Goal: Complete application form

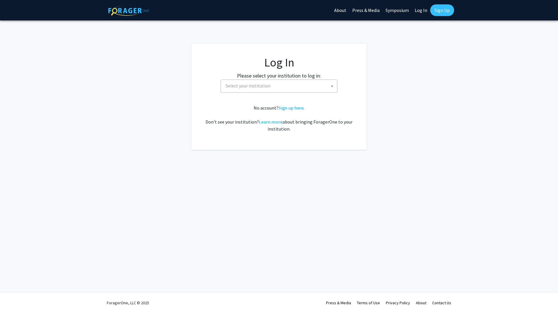
select select
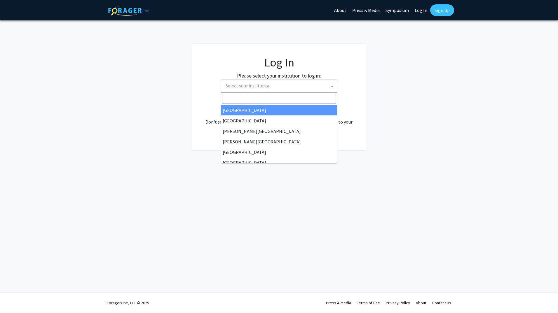
click at [261, 84] on span "Select your institution" at bounding box center [248, 86] width 45 height 6
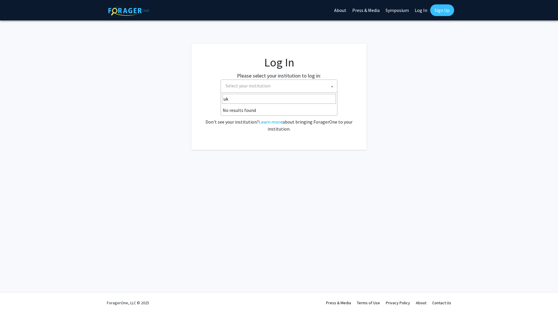
type input "u"
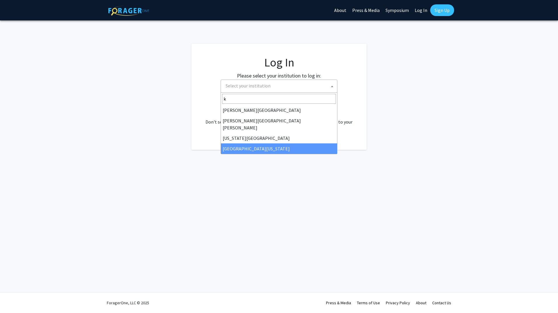
type input "k"
select select "13"
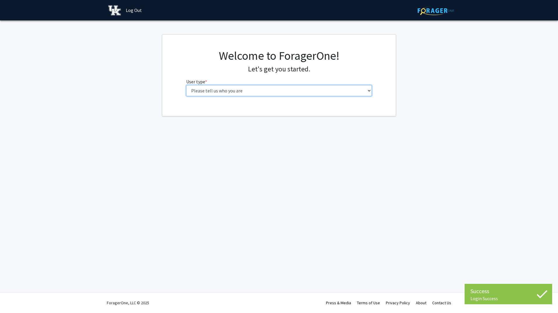
click at [327, 90] on select "Please tell us who you are Undergraduate Student Master's Student Doctoral Cand…" at bounding box center [279, 90] width 186 height 11
select select "1: undergrad"
click at [186, 85] on select "Please tell us who you are Undergraduate Student Master's Student Doctoral Cand…" at bounding box center [279, 90] width 186 height 11
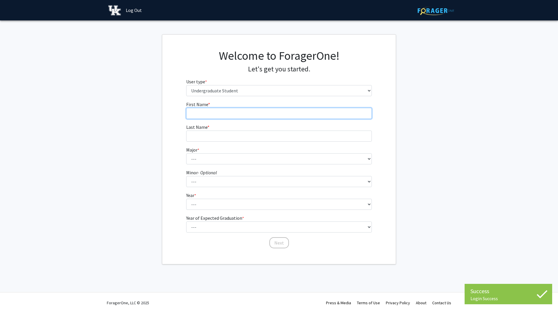
click at [254, 115] on input "First Name * required" at bounding box center [279, 113] width 186 height 11
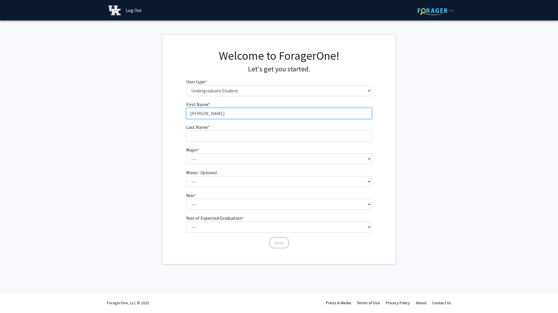
type input "[PERSON_NAME]"
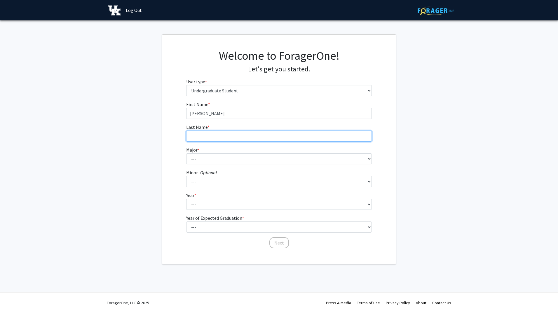
click at [252, 134] on input "Last Name * required" at bounding box center [279, 136] width 186 height 11
type input "[PERSON_NAME]"
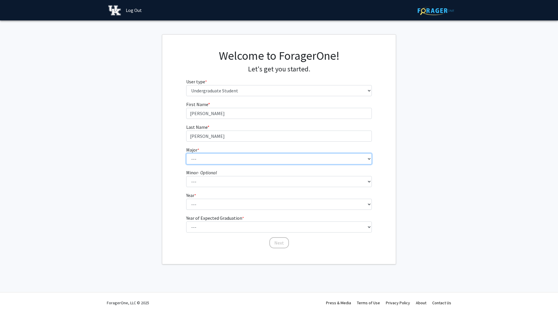
click at [239, 158] on select "--- Accounting Aerospace Engineering African American & Africana Studies Agricu…" at bounding box center [279, 158] width 186 height 11
click at [213, 156] on select "--- Accounting Aerospace Engineering African American & Africana Studies Agricu…" at bounding box center [279, 158] width 186 height 11
click at [232, 160] on select "--- Accounting Aerospace Engineering African American & Africana Studies Agricu…" at bounding box center [279, 158] width 186 height 11
select select "105: 942"
click at [186, 153] on select "--- Accounting Aerospace Engineering African American & Africana Studies Agricu…" at bounding box center [279, 158] width 186 height 11
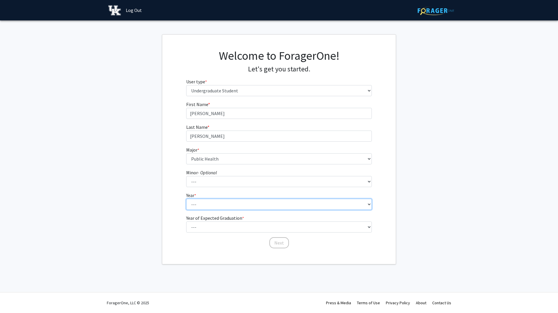
click at [200, 202] on select "--- First-year Sophomore Junior Senior Postbaccalaureate Certificate" at bounding box center [279, 204] width 186 height 11
select select "2: sophomore"
click at [186, 199] on select "--- First-year Sophomore Junior Senior Postbaccalaureate Certificate" at bounding box center [279, 204] width 186 height 11
click at [211, 148] on fg-select "Major * required --- Accounting Aerospace Engineering African American & Africa…" at bounding box center [279, 155] width 186 height 18
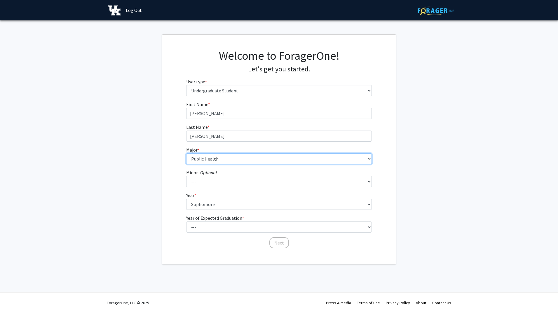
click at [207, 161] on select "--- Accounting Aerospace Engineering African American & Africana Studies Agricu…" at bounding box center [279, 158] width 186 height 11
click at [169, 114] on div "First Name * required [PERSON_NAME] Last Name * required [PERSON_NAME] Major * …" at bounding box center [278, 175] width 233 height 148
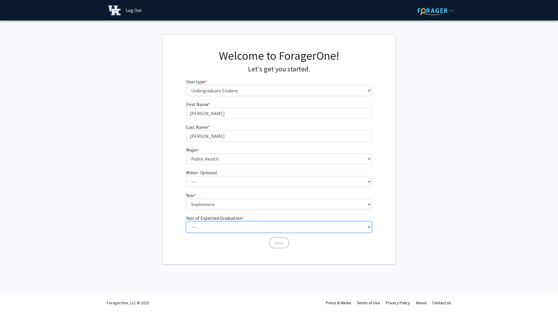
click at [235, 227] on select "--- 2025 2026 2027 2028 2029 2030 2031 2032 2033 2034" at bounding box center [279, 227] width 186 height 11
select select "4: 2028"
click at [186, 222] on select "--- 2025 2026 2027 2028 2029 2030 2031 2032 2033 2034" at bounding box center [279, 227] width 186 height 11
click at [280, 243] on button "Next" at bounding box center [279, 242] width 20 height 11
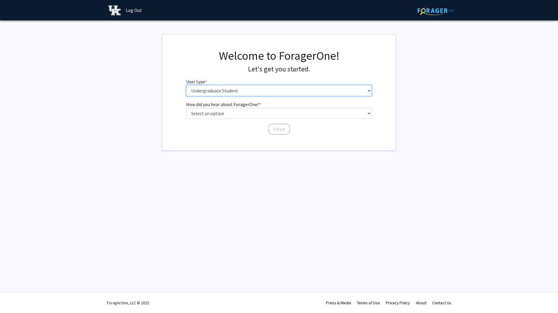
click at [240, 90] on select "Please tell us who you are Undergraduate Student Master's Student Doctoral Cand…" at bounding box center [279, 90] width 186 height 11
click at [186, 85] on select "Please tell us who you are Undergraduate Student Master's Student Doctoral Cand…" at bounding box center [279, 90] width 186 height 11
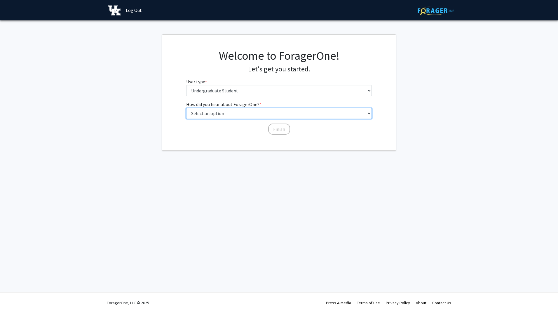
click at [237, 113] on select "Select an option Peer/student recommendation Faculty/staff recommendation Unive…" at bounding box center [279, 113] width 186 height 11
select select "3: university_website"
click at [186, 108] on select "Select an option Peer/student recommendation Faculty/staff recommendation Unive…" at bounding box center [279, 113] width 186 height 11
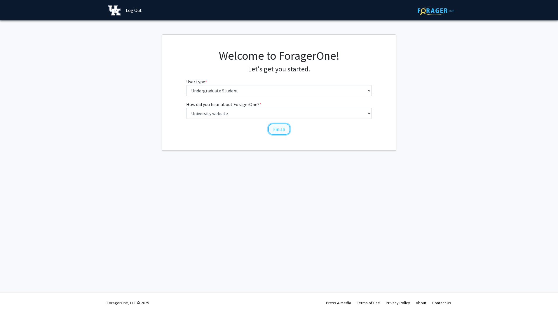
click at [278, 125] on button "Finish" at bounding box center [279, 129] width 22 height 11
